Goal: Task Accomplishment & Management: Manage account settings

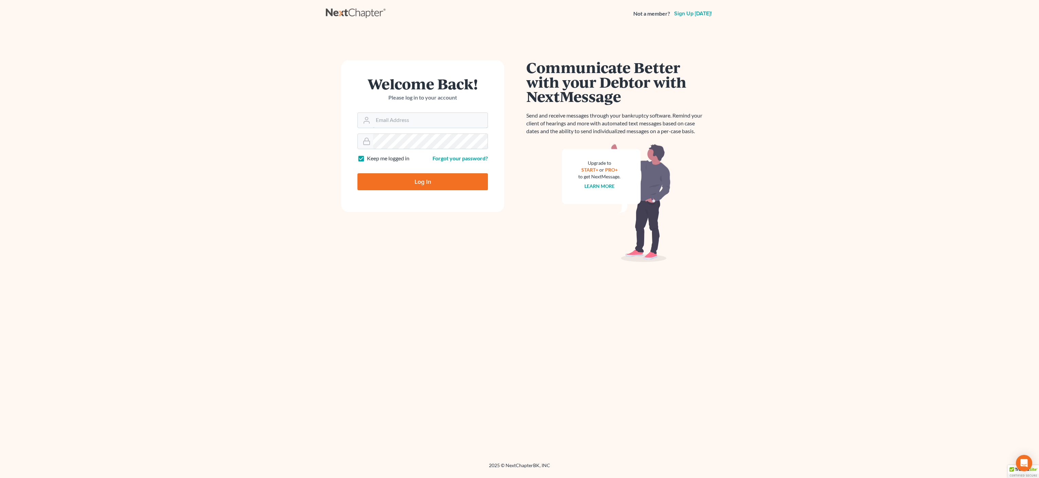
type input "lauren@bigeasybk.com"
click at [432, 191] on form "Welcome Back! Please log in to your account Email Address lauren@bigeasybk.com …" at bounding box center [422, 136] width 163 height 152
click at [430, 184] on input "Log In" at bounding box center [422, 181] width 130 height 17
type input "Thinking..."
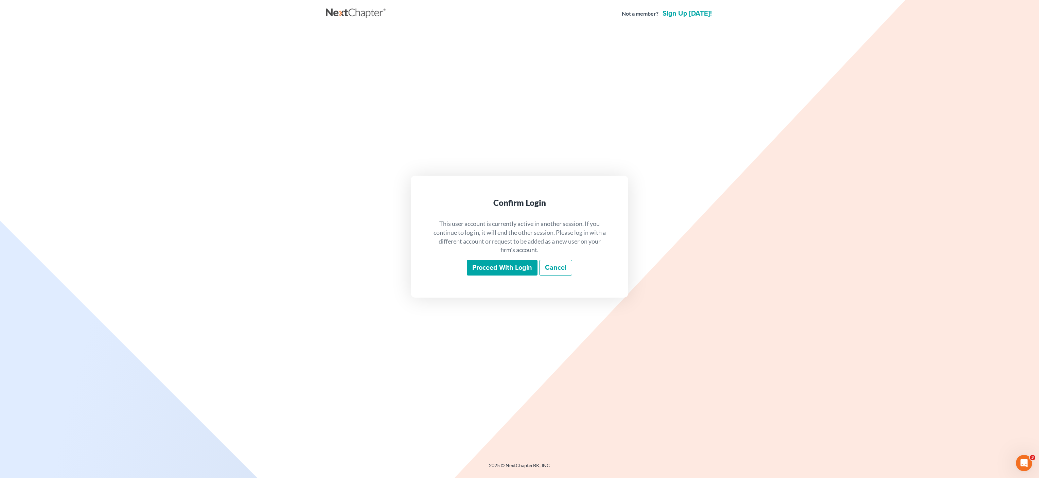
click at [492, 272] on input "Proceed with login" at bounding box center [502, 268] width 71 height 16
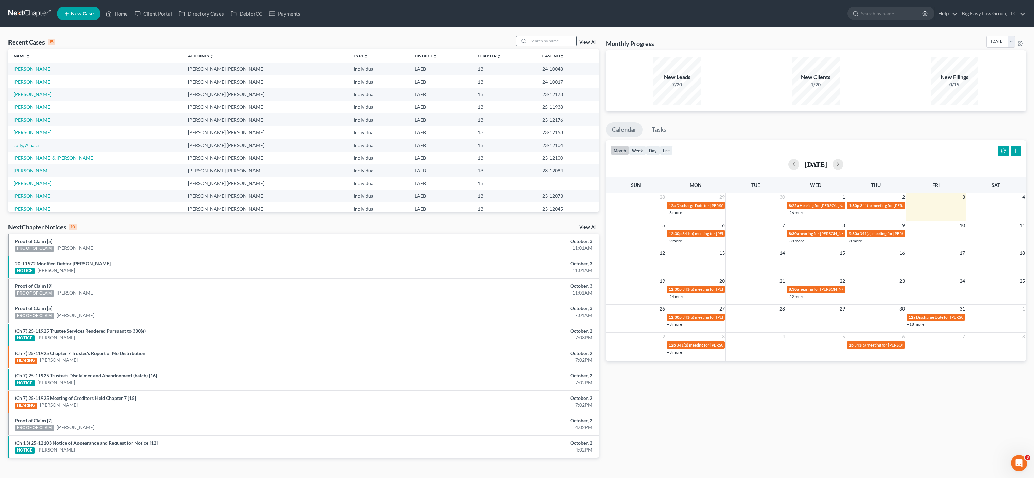
click at [573, 43] on input "search" at bounding box center [552, 41] width 48 height 10
type input "[PERSON_NAME]"
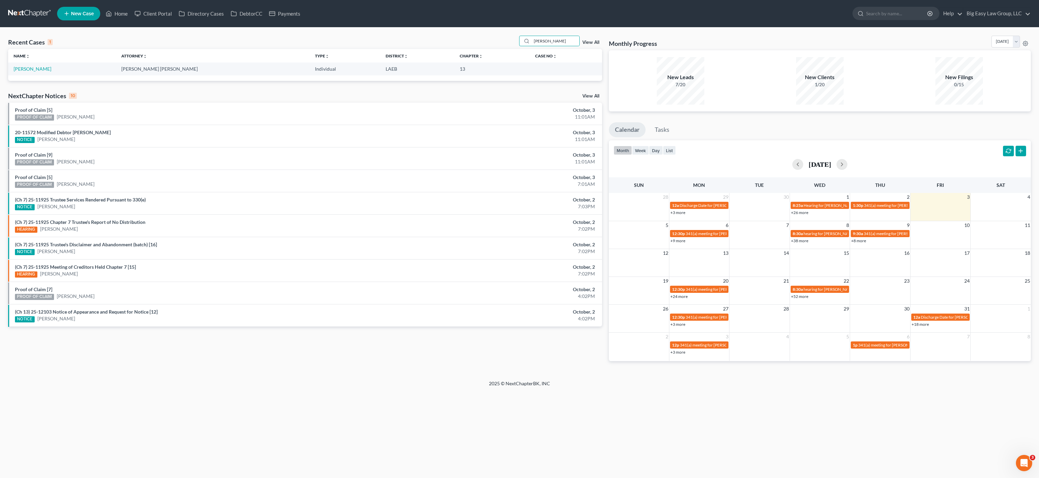
click at [109, 5] on ul "New Case Home Client Portal Directory Cases DebtorCC Payments - No Result - See…" at bounding box center [543, 14] width 973 height 18
click at [125, 13] on link "Home" at bounding box center [116, 13] width 29 height 12
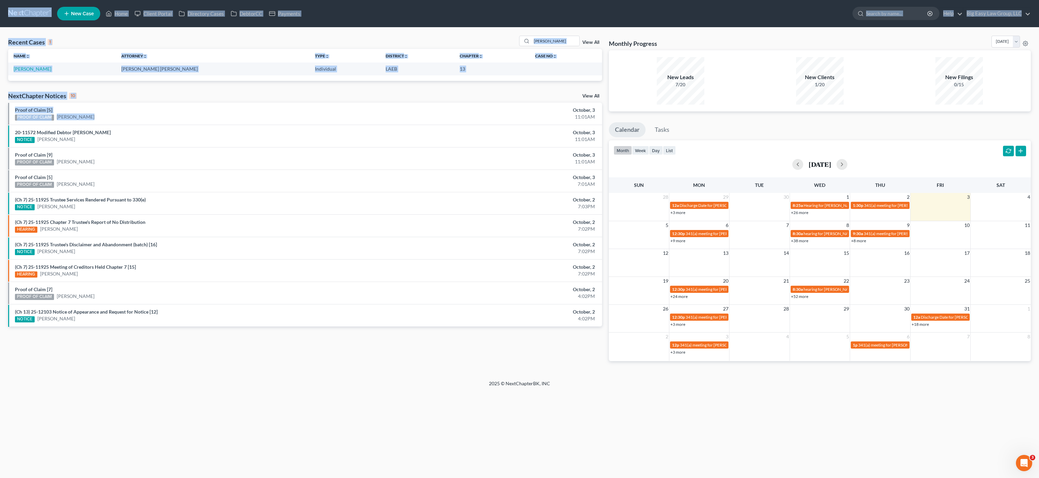
drag, startPoint x: 415, startPoint y: 102, endPoint x: 1, endPoint y: 11, distance: 423.2
click at [5, 14] on div "Home New Case Client Portal Directory Cases DebtorCC Payments Big Easy Law Grou…" at bounding box center [519, 239] width 1039 height 478
click at [473, 36] on div "Recent Cases 1 [PERSON_NAME] View All" at bounding box center [305, 42] width 594 height 13
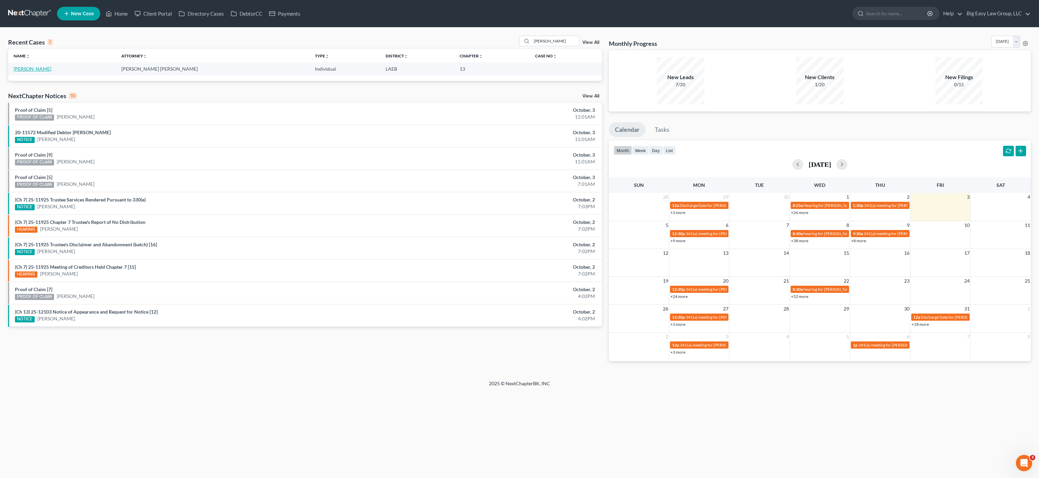
click at [25, 67] on link "[PERSON_NAME]" at bounding box center [33, 69] width 38 height 6
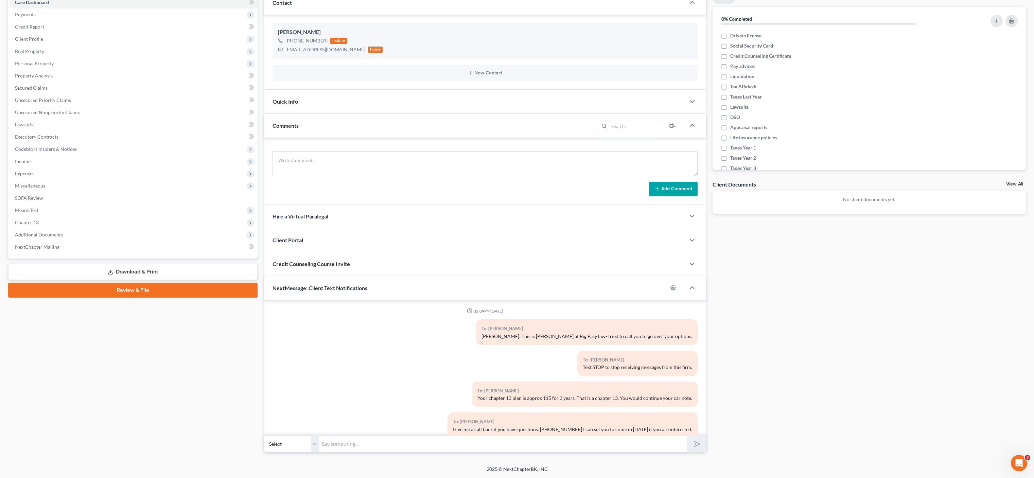
scroll to position [398, 0]
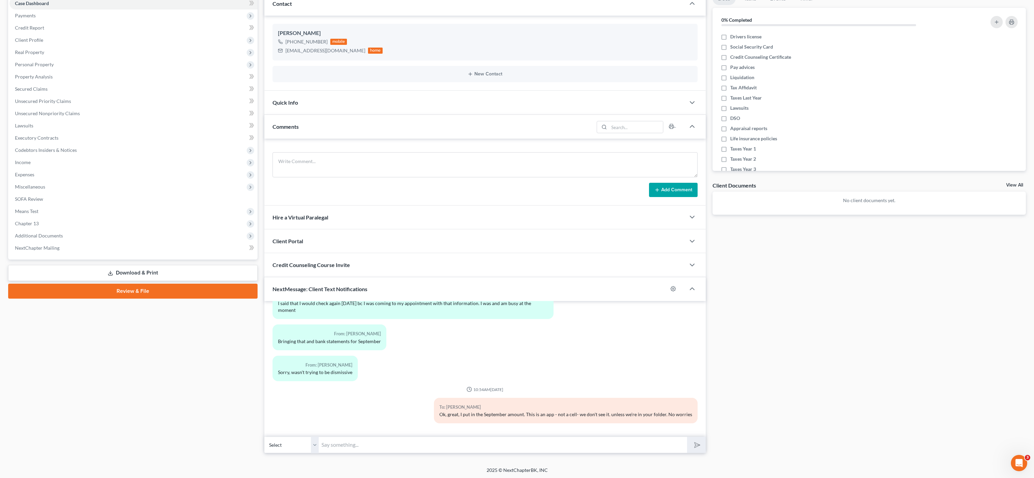
click at [442, 447] on input "text" at bounding box center [503, 444] width 368 height 17
click at [446, 445] on input "[PERSON_NAME]: If you want to pay - you can call in a debot card/ cashapp/venmo…" at bounding box center [503, 445] width 368 height 17
click at [632, 446] on input "[PERSON_NAME]: If you want to pay - you can call in a debit card/ cashapp/venmo…" at bounding box center [503, 445] width 368 height 17
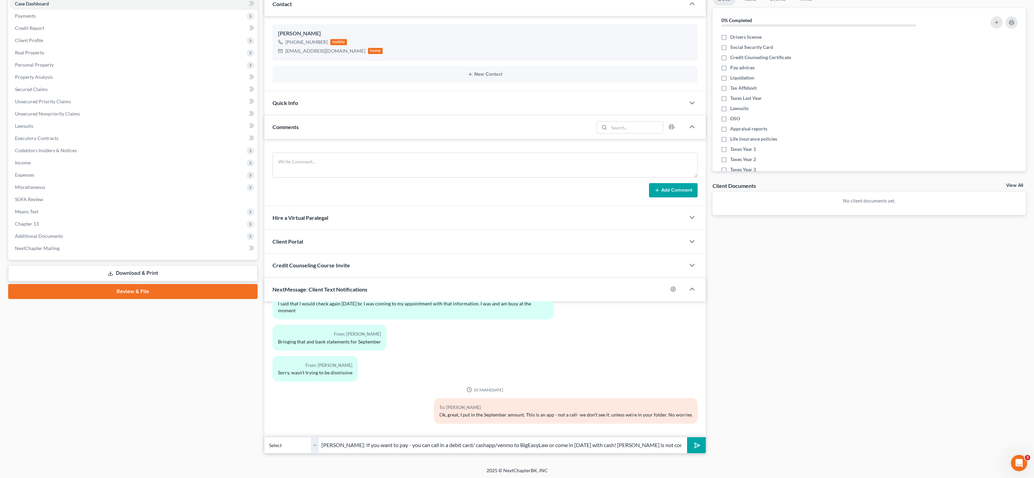
click at [608, 445] on input "[PERSON_NAME]: If you want to pay - you can call in a debit card/ cashapp/venmo…" at bounding box center [503, 445] width 368 height 17
click at [675, 443] on input "[PERSON_NAME]: If you want to pay - you can call in a debit card/ cashapp/venmo…" at bounding box center [503, 445] width 368 height 17
drag, startPoint x: 676, startPoint y: 445, endPoint x: 624, endPoint y: 444, distance: 52.0
click at [624, 444] on input "[PERSON_NAME]: If you want to pay - you can call in a debit card/ cashapp/venmo…" at bounding box center [503, 445] width 368 height 17
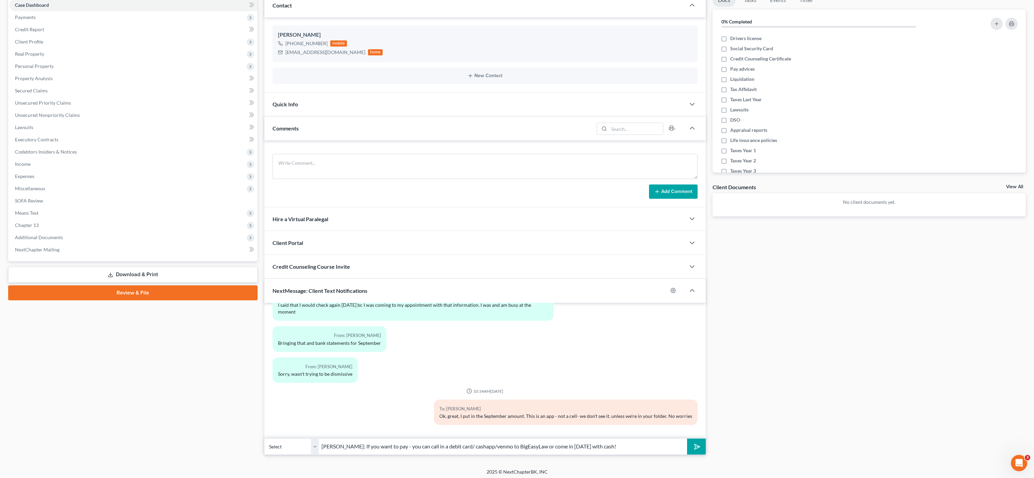
click at [458, 449] on input "[PERSON_NAME]: If you want to pay - you can call in a debit card/ cashapp/venmo…" at bounding box center [503, 446] width 368 height 17
click at [651, 444] on input "[PERSON_NAME]: If you want to pay - you can call in a debit card and give to [P…" at bounding box center [503, 446] width 368 height 17
drag, startPoint x: 496, startPoint y: 447, endPoint x: 481, endPoint y: 445, distance: 15.7
click at [481, 445] on input "[PERSON_NAME]: If you want to pay - you can call in a debit card and give to [P…" at bounding box center [503, 446] width 368 height 17
click at [467, 448] on input "[PERSON_NAME]: If you want to pay - you can call in a debit card and give to [P…" at bounding box center [503, 446] width 368 height 17
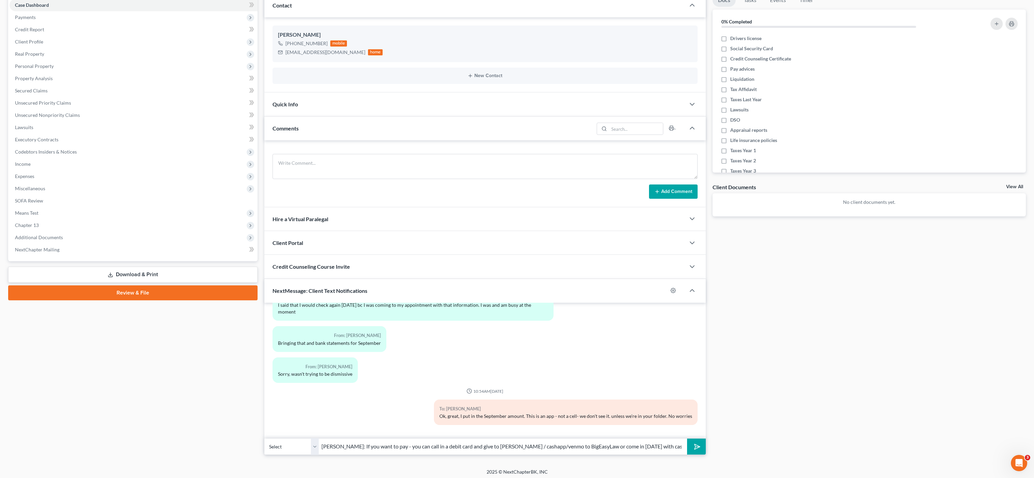
drag, startPoint x: 457, startPoint y: 451, endPoint x: 461, endPoint y: 450, distance: 3.9
click at [460, 450] on input "[PERSON_NAME]: If you want to pay - you can call in a debit card and give to [P…" at bounding box center [503, 446] width 368 height 17
drag, startPoint x: 461, startPoint y: 447, endPoint x: 499, endPoint y: 448, distance: 38.7
click at [499, 448] on input "[PERSON_NAME]: If you want to pay - you can call in a debit card and give to [P…" at bounding box center [503, 446] width 368 height 17
drag, startPoint x: 561, startPoint y: 454, endPoint x: 575, endPoint y: 447, distance: 15.0
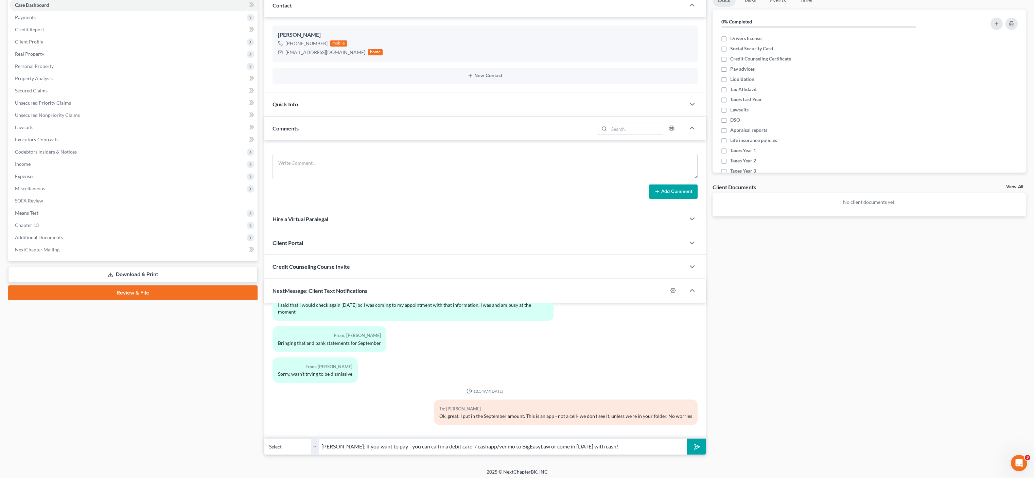
click at [563, 454] on input "[PERSON_NAME]: If you want to pay - you can call in a debit card / cashapp/venm…" at bounding box center [503, 446] width 368 height 17
click at [602, 443] on input "[PERSON_NAME]: If you want to pay - you can call in a debit card / cashapp/venm…" at bounding box center [503, 446] width 368 height 17
click at [627, 444] on input "[PERSON_NAME]: If you want to pay - you can call in a debit card / cashapp/venm…" at bounding box center [503, 446] width 368 height 17
click at [457, 448] on input "[PERSON_NAME]: If you want to pay - you can call in a debit card / cashapp/venm…" at bounding box center [503, 446] width 368 height 17
drag, startPoint x: 468, startPoint y: 445, endPoint x: 513, endPoint y: 449, distance: 45.0
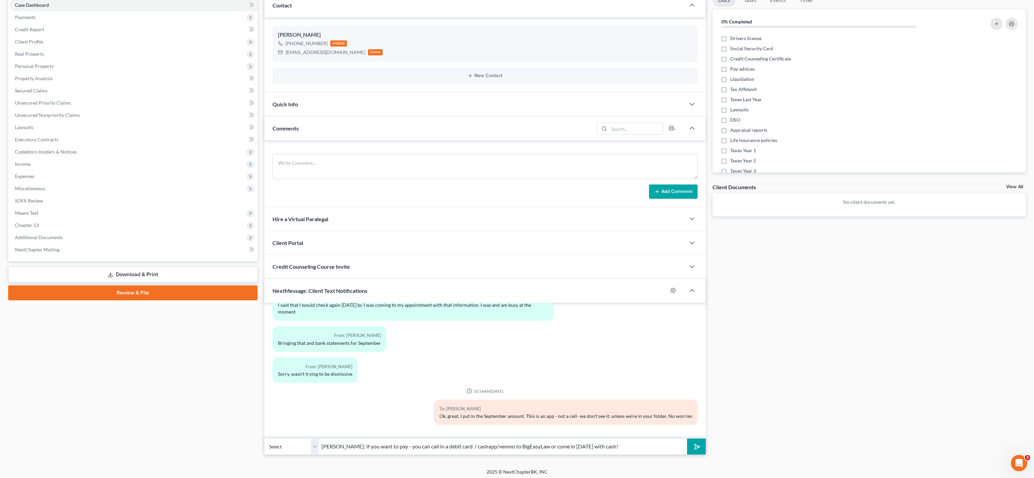
click at [468, 445] on input "[PERSON_NAME]: If you want to pay - you can call in a debit card / cashapp/venm…" at bounding box center [503, 446] width 368 height 17
click at [513, 449] on input "[PERSON_NAME]: If you want to pay - you can call in a debit card / cashapp/venm…" at bounding box center [503, 446] width 368 height 17
click at [622, 444] on input "[PERSON_NAME]: If you want to pay - you can call in a debit card / cashapp/venm…" at bounding box center [503, 446] width 368 height 17
click at [623, 448] on input "[PERSON_NAME]: If you want to pay - you can call in a debit card / cashapp/venm…" at bounding box center [503, 446] width 368 height 17
type input "[PERSON_NAME]: If you want to pay - you can call in a debit card / cashapp/venm…"
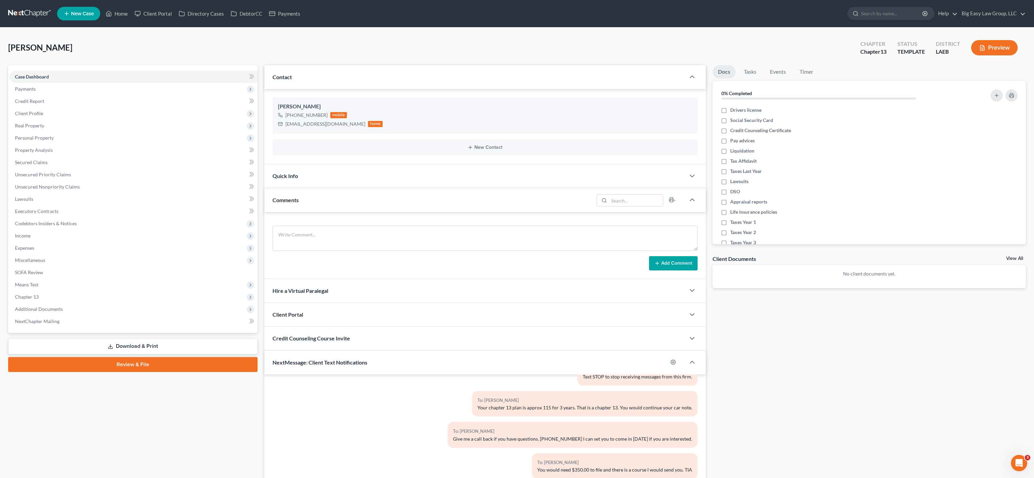
click at [118, 6] on ul "New Case Home Client Portal Directory Cases DebtorCC Payments - No Result - See…" at bounding box center [541, 14] width 968 height 18
click at [136, 20] on ul "New Case Home Client Portal Directory Cases DebtorCC Payments - No Result - See…" at bounding box center [541, 14] width 968 height 18
click at [121, 9] on link "Home" at bounding box center [116, 13] width 29 height 12
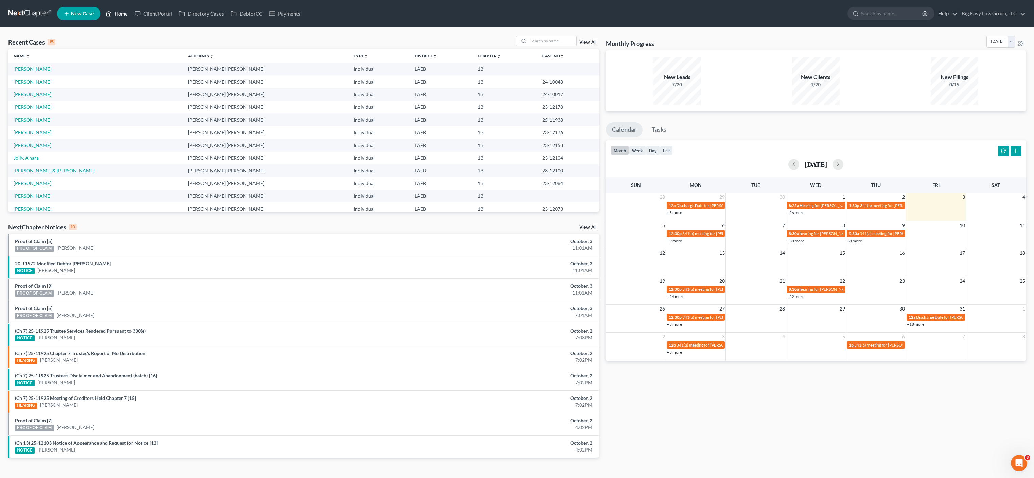
click at [123, 13] on link "Home" at bounding box center [116, 13] width 29 height 12
click at [123, 12] on link "Home" at bounding box center [116, 13] width 29 height 12
